Goal: Task Accomplishment & Management: Use online tool/utility

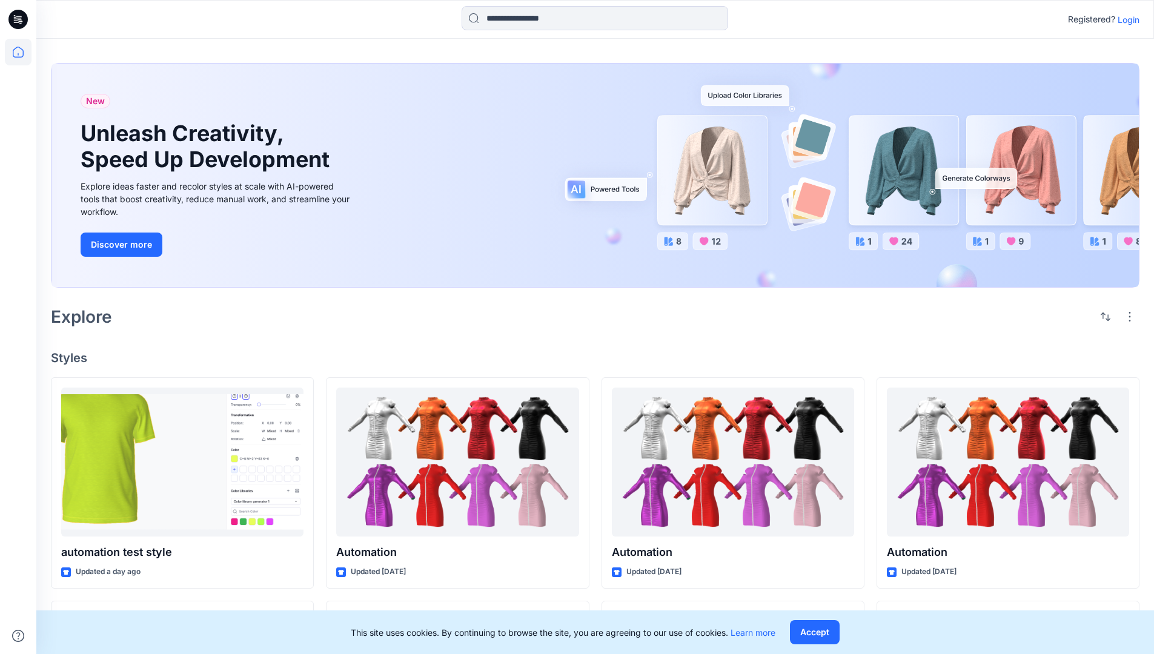
click at [1125, 19] on p "Login" at bounding box center [1128, 19] width 22 height 13
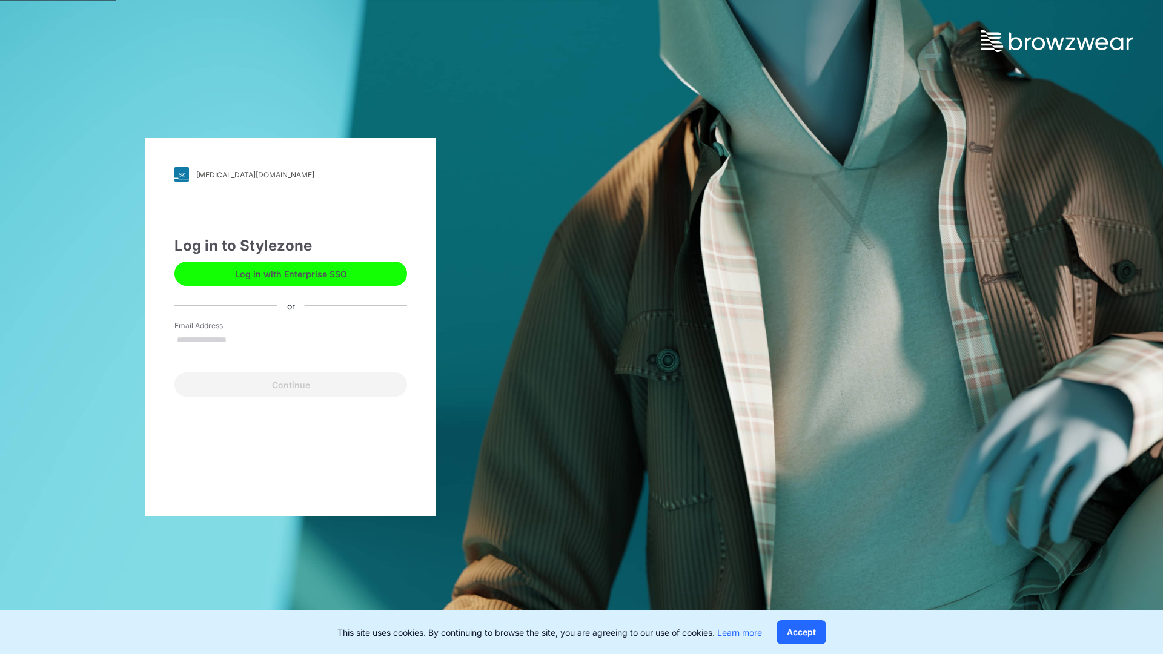
click at [239, 339] on input "Email Address" at bounding box center [290, 340] width 233 height 18
type input "**********"
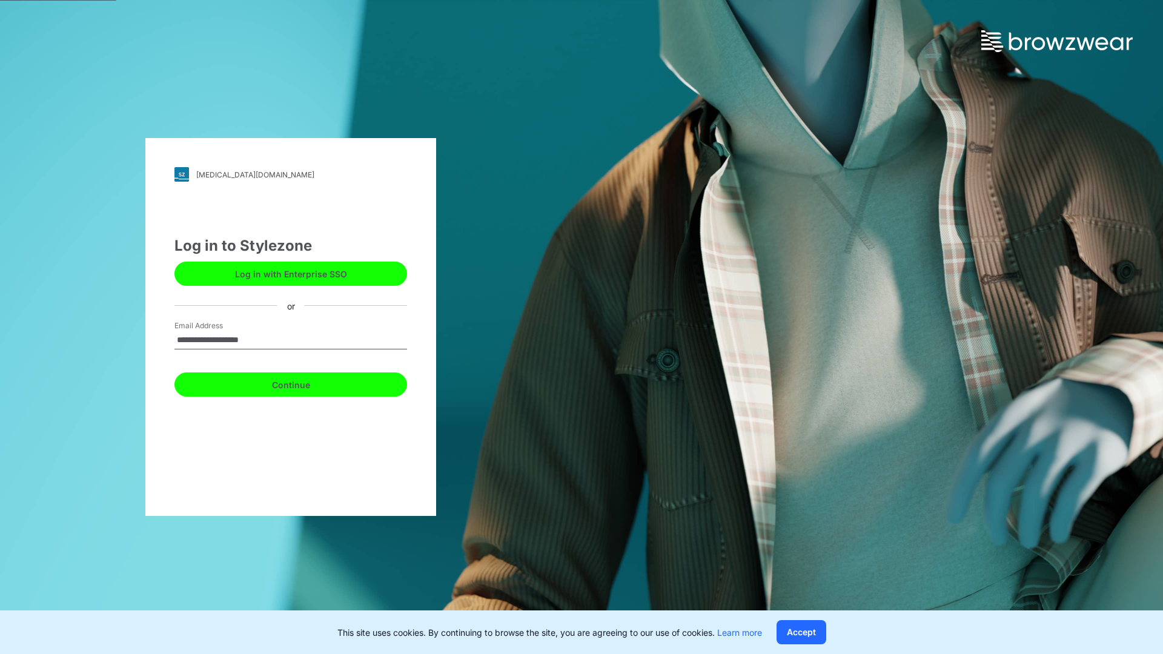
click at [304, 383] on button "Continue" at bounding box center [290, 384] width 233 height 24
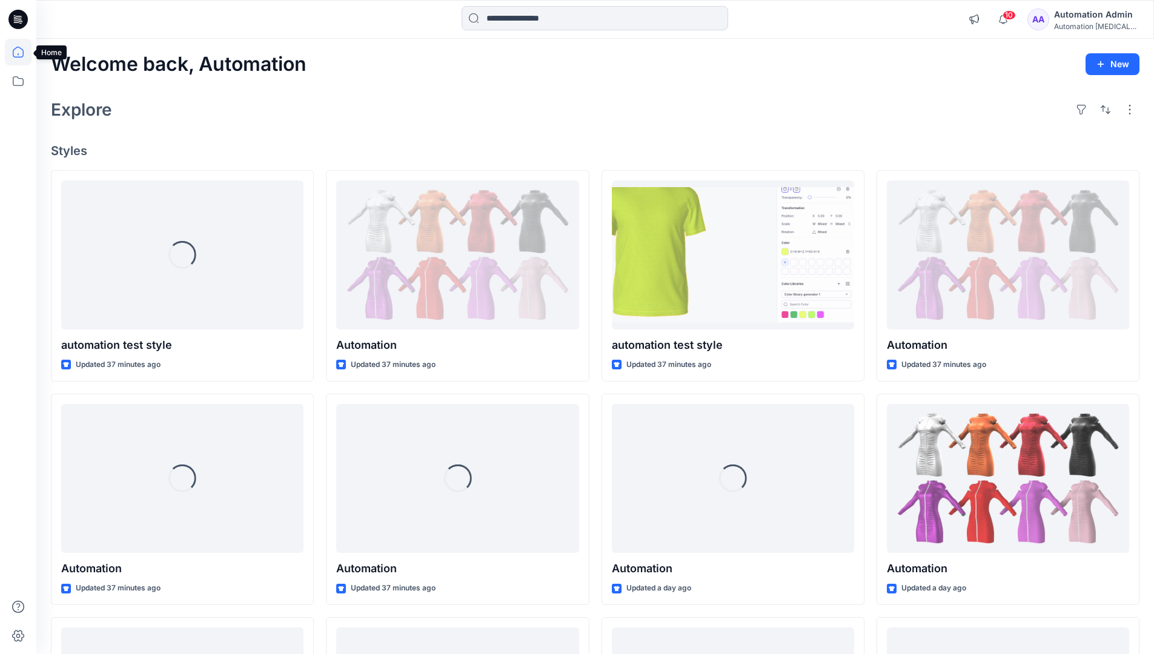
click at [23, 52] on icon at bounding box center [18, 52] width 11 height 11
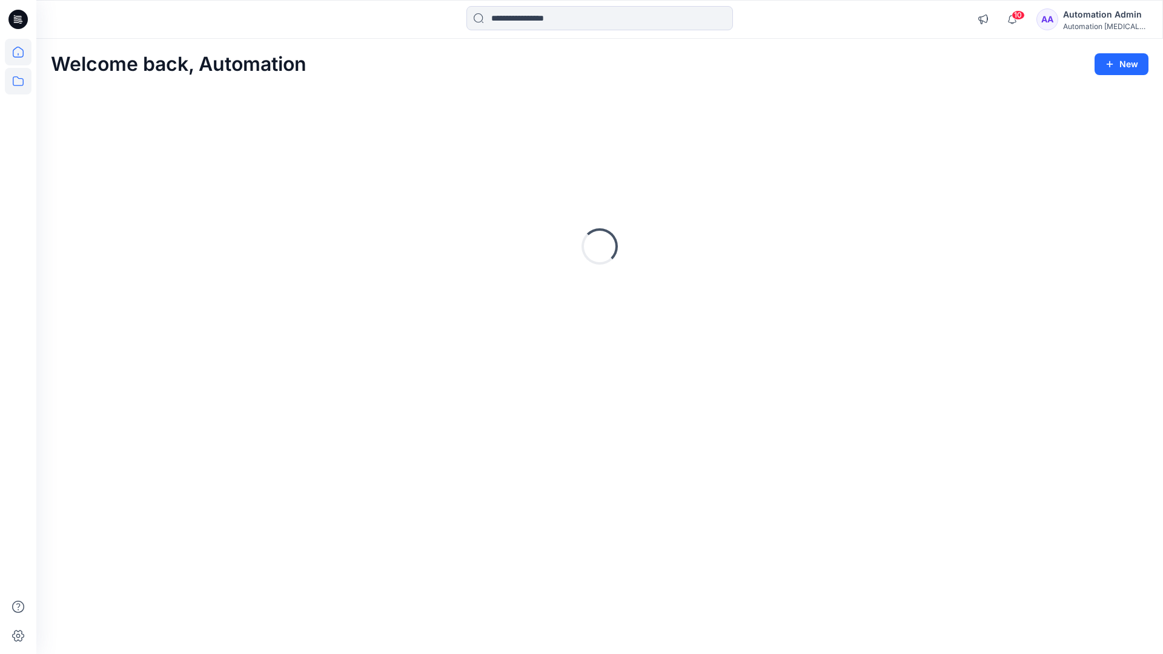
click at [15, 87] on icon at bounding box center [18, 81] width 27 height 27
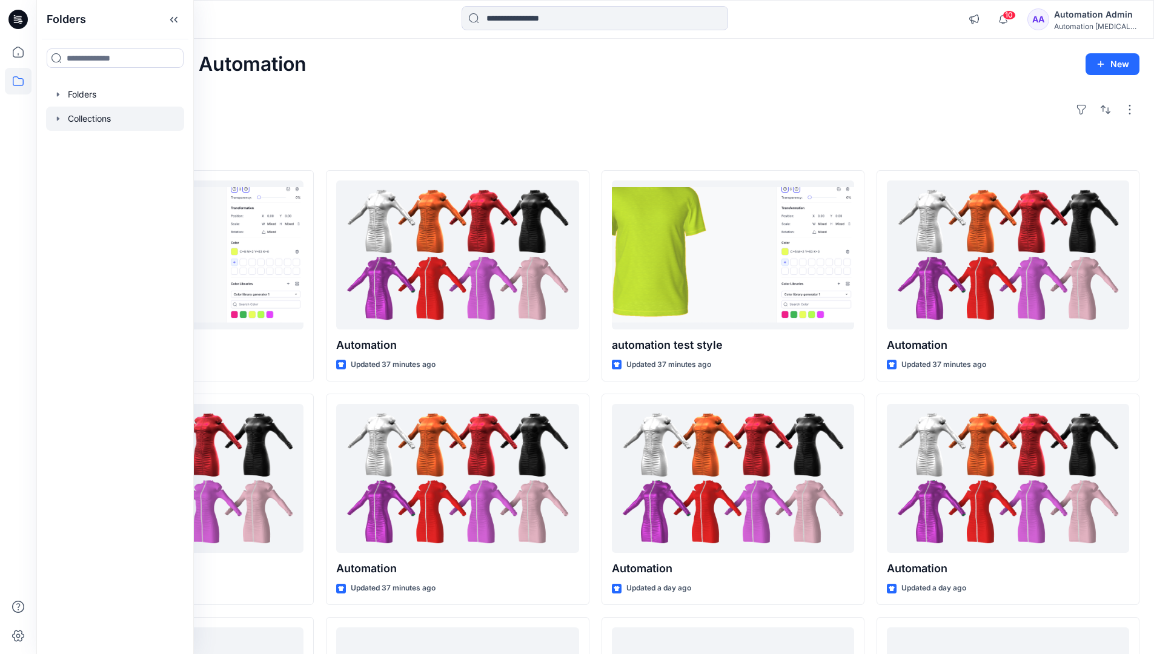
click at [58, 118] on icon "button" at bounding box center [58, 118] width 2 height 4
click at [9, 79] on icon at bounding box center [18, 81] width 27 height 27
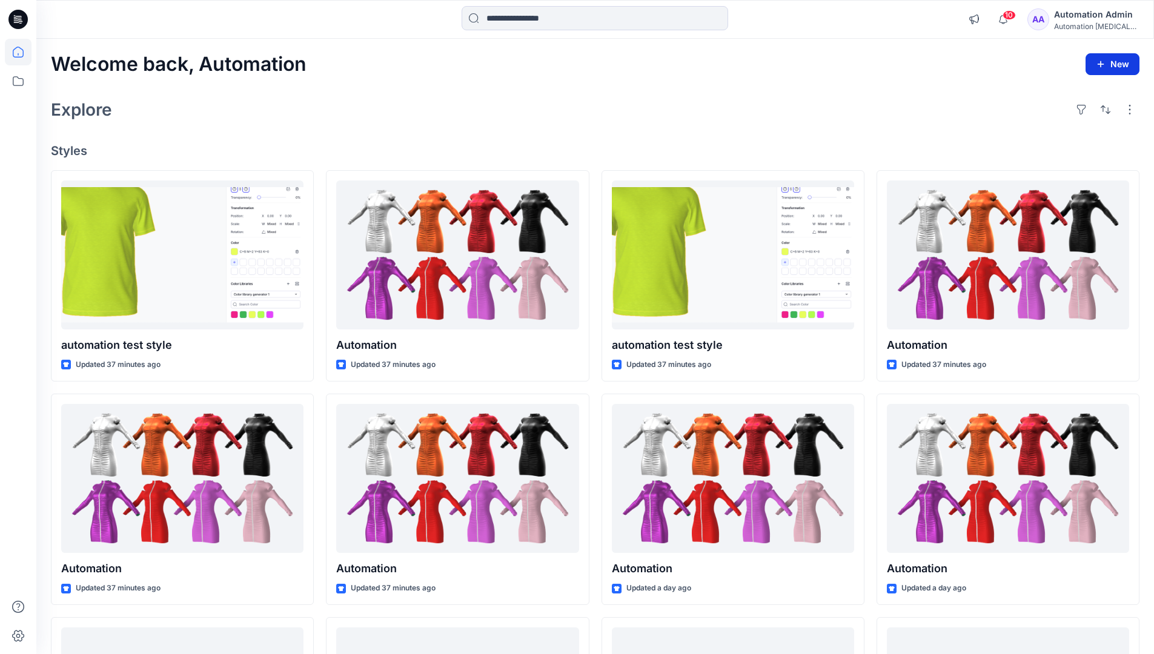
click at [1127, 71] on button "New" at bounding box center [1112, 64] width 54 height 22
